Goal: Task Accomplishment & Management: Complete application form

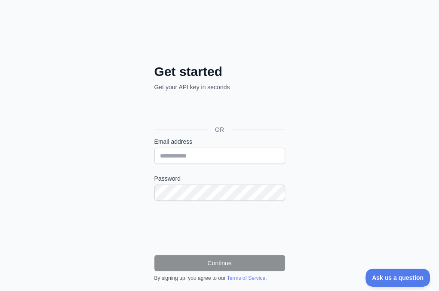
scroll to position [17, 0]
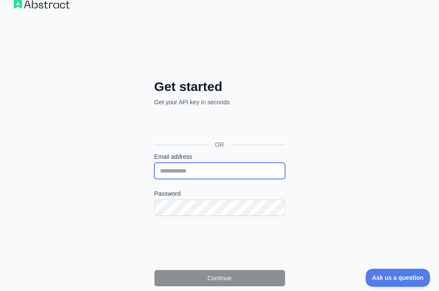
click at [154, 163] on input "Email address" at bounding box center [219, 171] width 131 height 16
paste input "**********"
type input "**********"
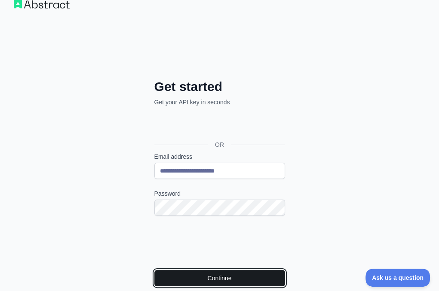
click at [154, 270] on button "Continue" at bounding box center [219, 278] width 131 height 16
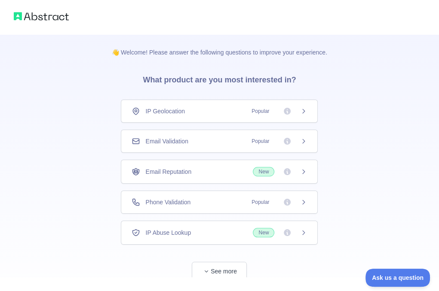
click at [169, 142] on span "Email Validation" at bounding box center [166, 141] width 43 height 9
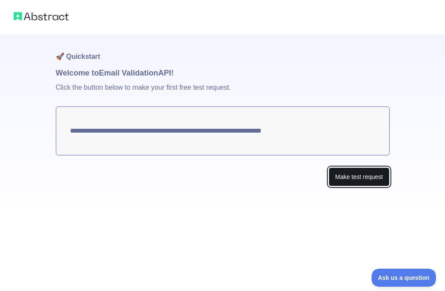
click at [363, 179] on button "Make test request" at bounding box center [359, 177] width 61 height 19
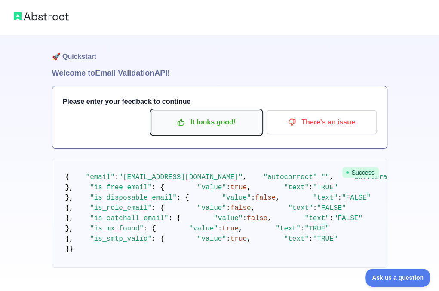
click at [200, 126] on p "It looks good!" at bounding box center [206, 122] width 97 height 15
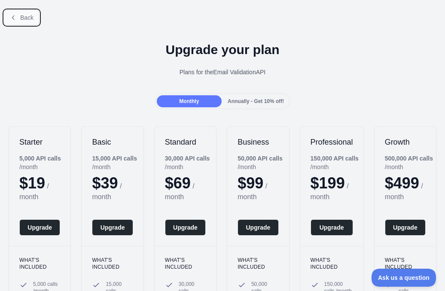
click at [24, 23] on button "Back" at bounding box center [21, 17] width 35 height 15
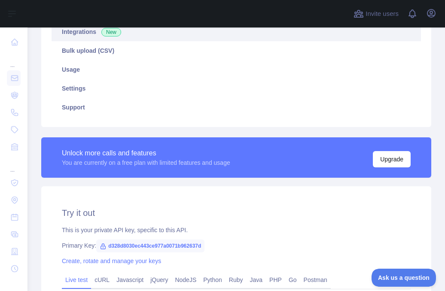
scroll to position [215, 0]
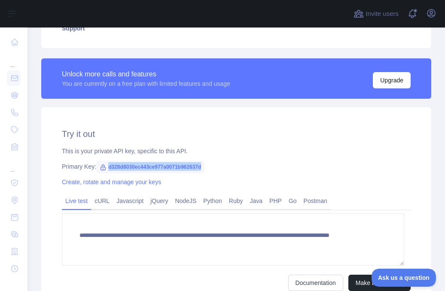
drag, startPoint x: 205, startPoint y: 168, endPoint x: 107, endPoint y: 162, distance: 98.2
click at [107, 162] on div "Primary Key: d328d8030ec443ce977a0071b962637d" at bounding box center [236, 166] width 349 height 9
copy span "d328d8030ec443ce977a0071b962637d"
